Goal: Transaction & Acquisition: Obtain resource

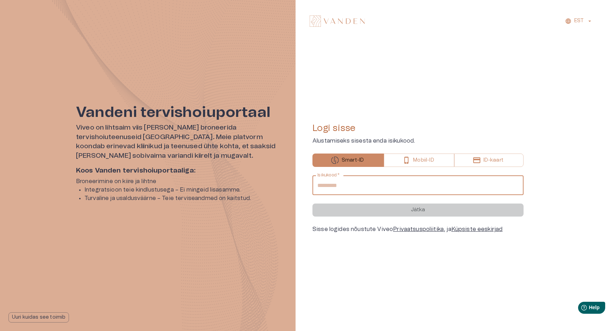
click at [365, 188] on input "Isikukood   *" at bounding box center [417, 185] width 211 height 20
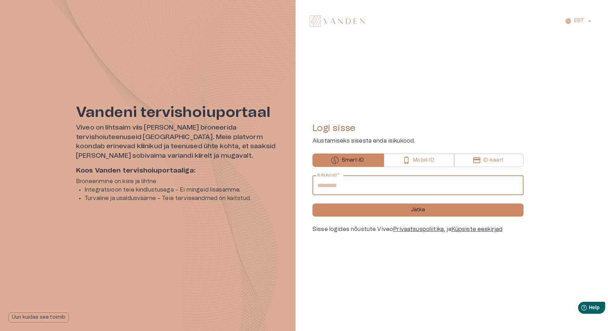
type input "**********"
click at [312, 203] on button "Jätka" at bounding box center [417, 209] width 211 height 13
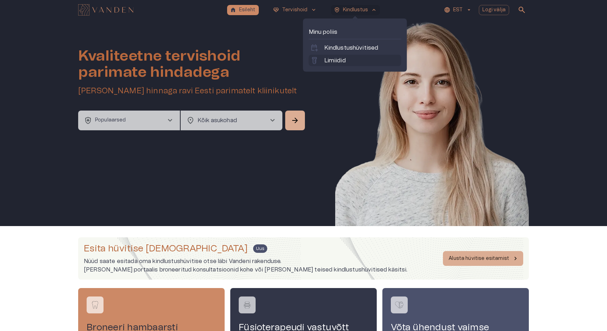
click at [345, 59] on link "labs Limiidid" at bounding box center [355, 60] width 90 height 8
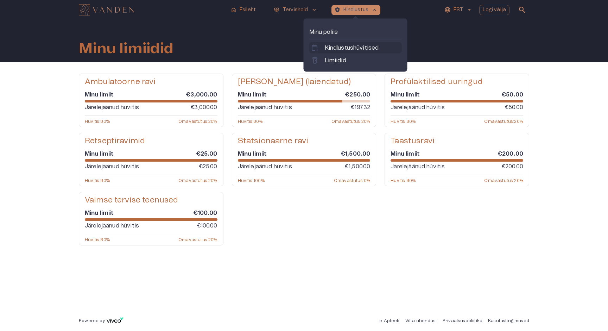
click at [342, 44] on p "Kindlustushüvitised" at bounding box center [352, 48] width 54 height 8
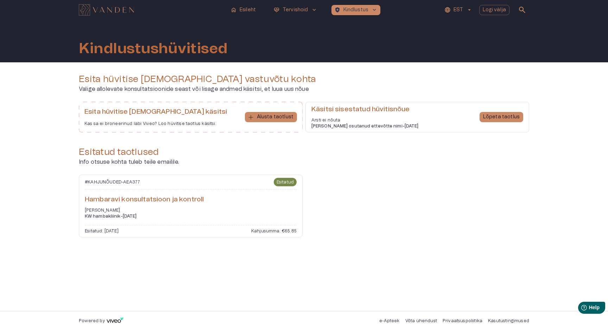
click at [468, 12] on icon "button" at bounding box center [469, 10] width 6 height 6
click at [468, 40] on li "Inglise" at bounding box center [462, 39] width 35 height 13
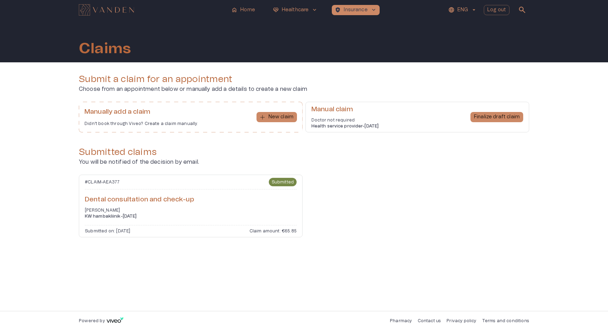
drag, startPoint x: 312, startPoint y: 109, endPoint x: 392, endPoint y: 125, distance: 81.4
click at [392, 125] on div "Manual claim Doctor not required Health service provider - 23 Sep 2025 Finalize…" at bounding box center [417, 117] width 224 height 31
click at [328, 103] on div "Manual claim Doctor not required Health service provider - 23 Sep 2025 Finalize…" at bounding box center [417, 117] width 224 height 31
click at [78, 150] on div "Submit a claim for an appointment Choose from an appointment below or manually …" at bounding box center [304, 186] width 608 height 248
drag, startPoint x: 309, startPoint y: 106, endPoint x: 400, endPoint y: 125, distance: 93.5
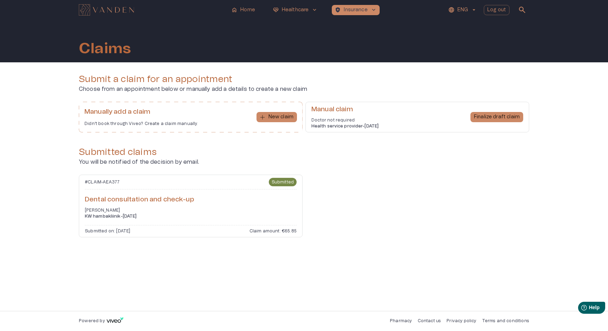
click at [400, 125] on div "Manual claim Doctor not required Health service provider - 23 Sep 2025 Finalize…" at bounding box center [417, 117] width 224 height 31
click at [477, 114] on p "Finalize draft claim" at bounding box center [497, 116] width 46 height 7
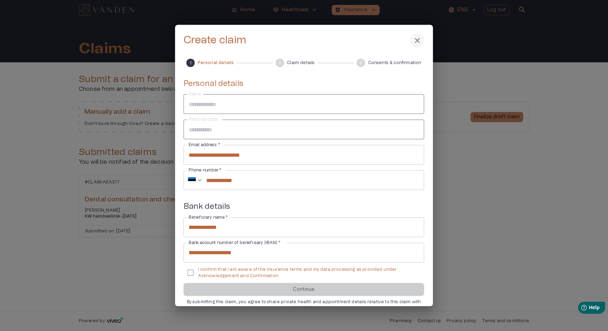
scroll to position [13, 0]
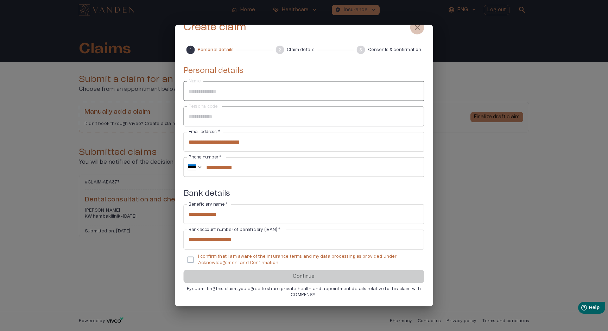
click at [415, 30] on span "close" at bounding box center [417, 27] width 8 height 8
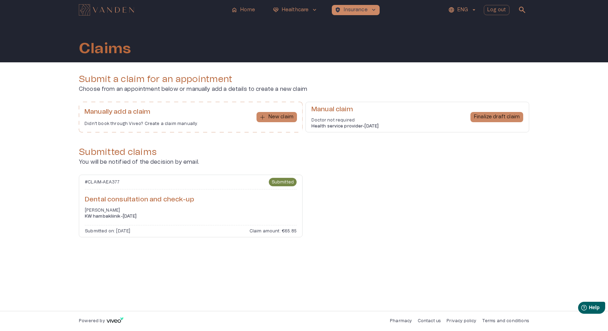
click at [366, 119] on p "Doctor not required" at bounding box center [344, 120] width 67 height 6
drag, startPoint x: 396, startPoint y: 124, endPoint x: 310, endPoint y: 103, distance: 88.4
click at [310, 103] on div "Manual claim Doctor not required Health service provider - 23 Sep 2025 Finalize…" at bounding box center [417, 117] width 224 height 31
click at [310, 105] on div "Manual claim Doctor not required Health service provider - 23 Sep 2025 Finalize…" at bounding box center [417, 117] width 224 height 31
click at [480, 114] on p "Finalize draft claim" at bounding box center [497, 116] width 46 height 7
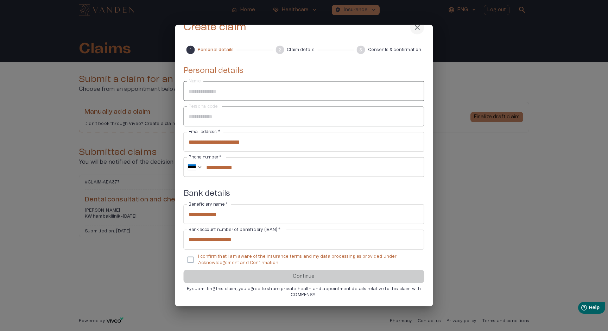
scroll to position [13, 0]
click at [419, 29] on span "close" at bounding box center [417, 28] width 8 height 8
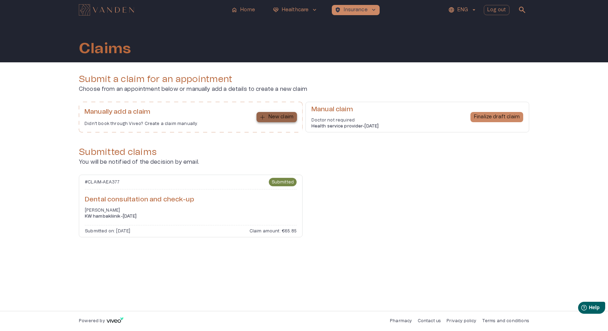
click at [268, 116] on p "New claim" at bounding box center [280, 116] width 25 height 7
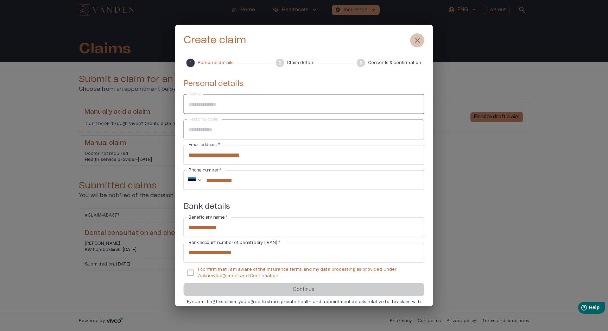
click at [417, 42] on span "close" at bounding box center [417, 40] width 8 height 8
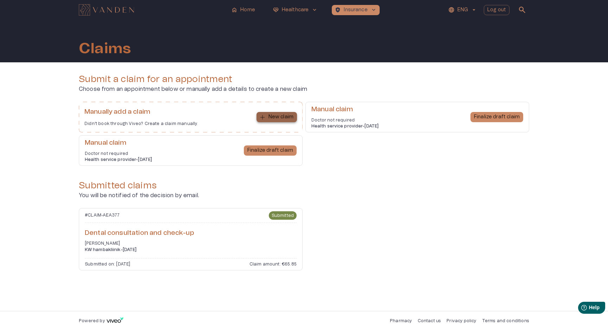
click at [289, 113] on p "New claim" at bounding box center [280, 116] width 25 height 7
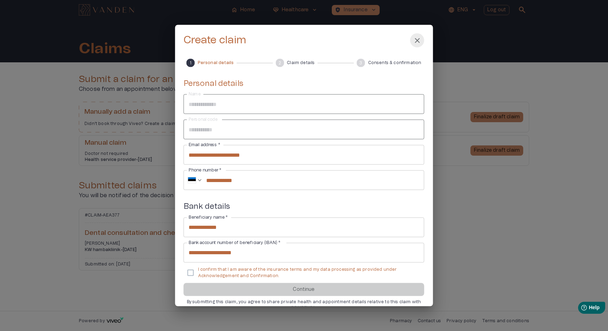
click at [415, 40] on span "close" at bounding box center [417, 40] width 8 height 8
